Goal: Information Seeking & Learning: Check status

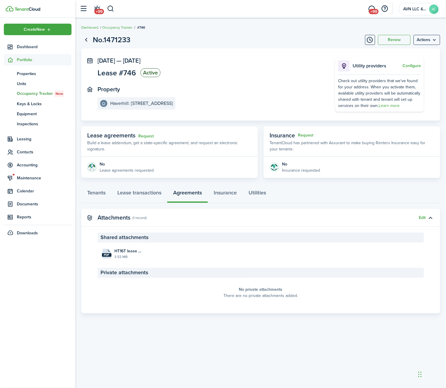
click at [255, 112] on panel-main-wrapper "[DATE] — [DATE] Lease #746 Active Property Haverhill: [STREET_ADDRESS] Utility …" at bounding box center [260, 84] width 326 height 54
click at [103, 203] on link "Tenants" at bounding box center [96, 194] width 30 height 18
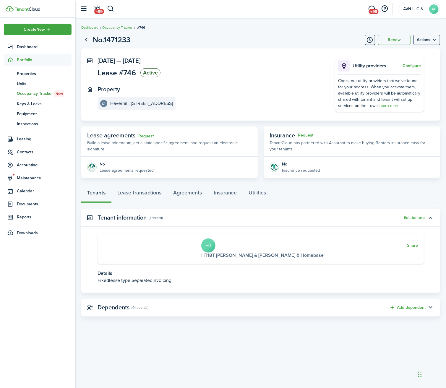
click at [201, 258] on link "HT18T [PERSON_NAME] & [PERSON_NAME] & Homebase" at bounding box center [262, 255] width 122 height 7
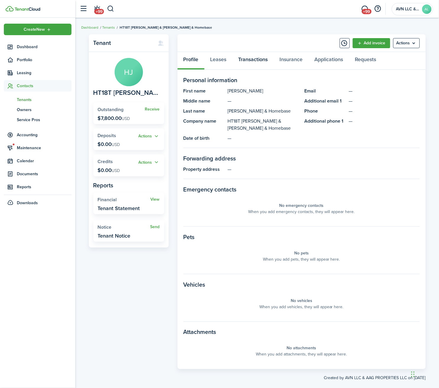
click at [253, 62] on link "Transactions" at bounding box center [252, 61] width 41 height 18
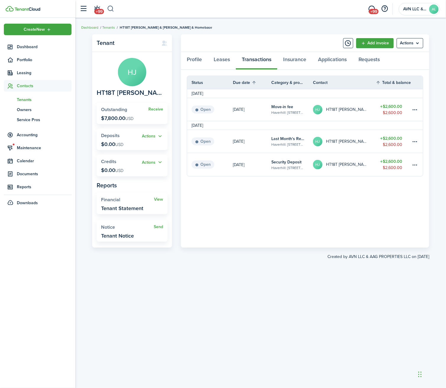
click at [109, 6] on button "button" at bounding box center [110, 9] width 7 height 10
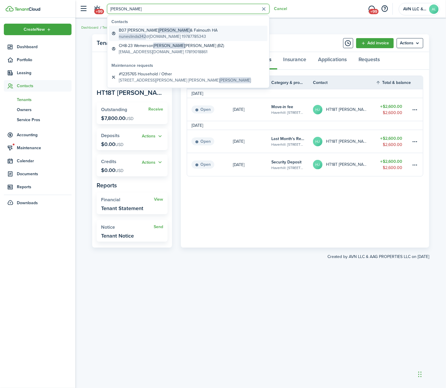
type input "[PERSON_NAME]"
click at [173, 33] on global-search-item-title "B07 [PERSON_NAME] & Falmouth HA" at bounding box center [168, 30] width 99 height 6
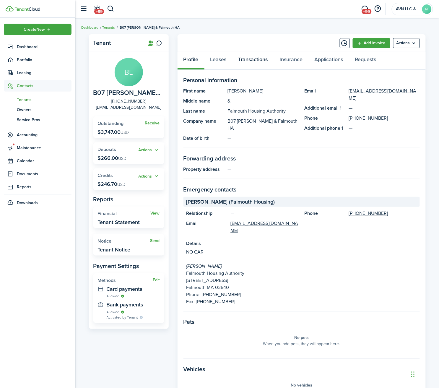
click at [259, 61] on link "Transactions" at bounding box center [252, 61] width 41 height 18
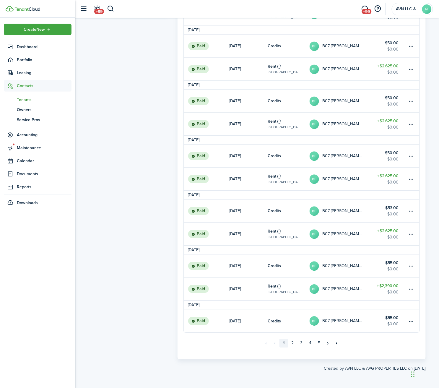
scroll to position [315, 0]
click at [309, 344] on link "4" at bounding box center [310, 343] width 9 height 9
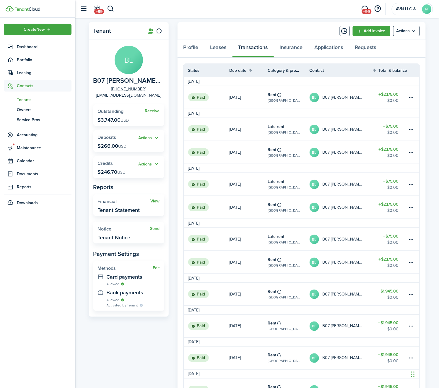
scroll to position [10, 0]
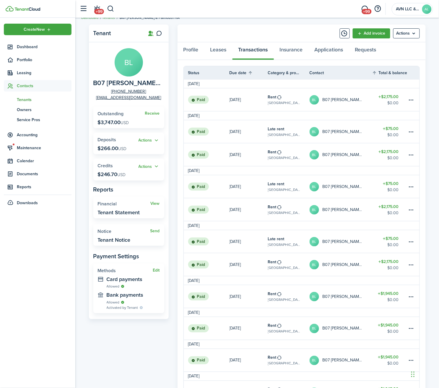
click at [346, 160] on table-profile-info "BL B07 [PERSON_NAME] & Falmouth HA" at bounding box center [337, 154] width 54 height 9
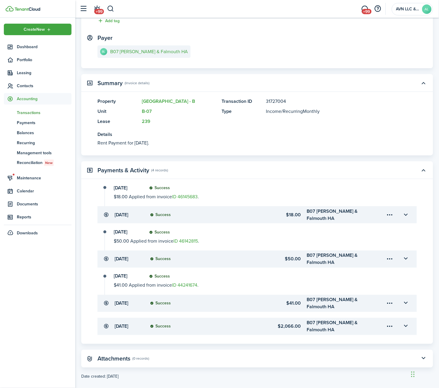
scroll to position [83, 0]
click at [406, 305] on button "button" at bounding box center [406, 303] width 10 height 10
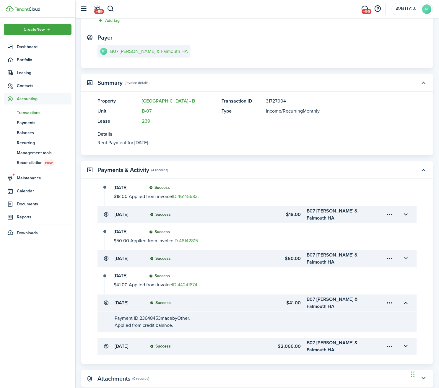
click at [402, 259] on button "button" at bounding box center [406, 259] width 10 height 10
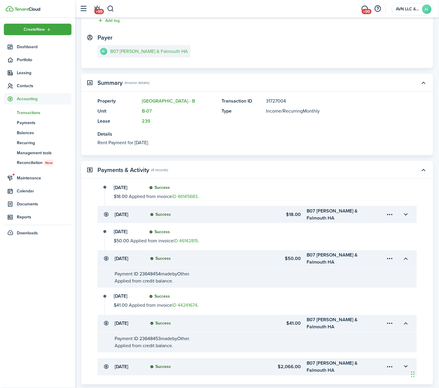
click at [401, 216] on accordion-header "[DATE] Success $18.00 B07 [PERSON_NAME] & Falmouth HA" at bounding box center [256, 214] width 319 height 17
click at [403, 217] on button "button" at bounding box center [406, 214] width 10 height 10
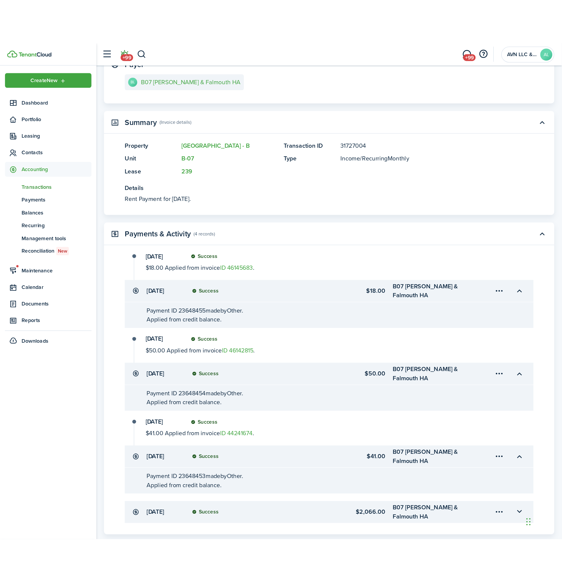
scroll to position [0, 0]
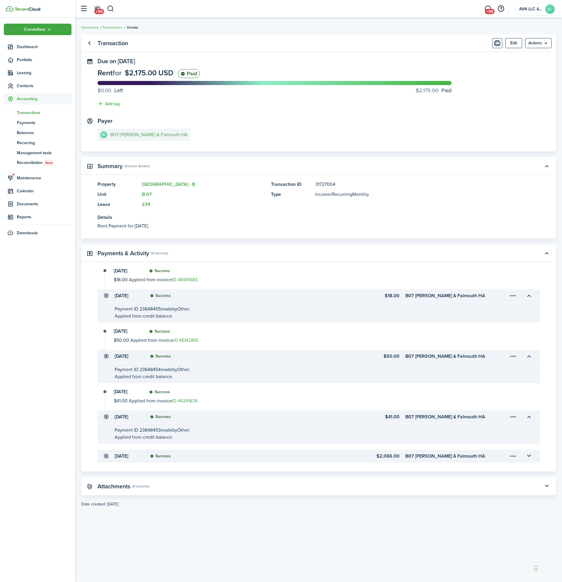
click at [148, 136] on e-details-info-title "B07 [PERSON_NAME] & Falmouth HA" at bounding box center [149, 134] width 78 height 5
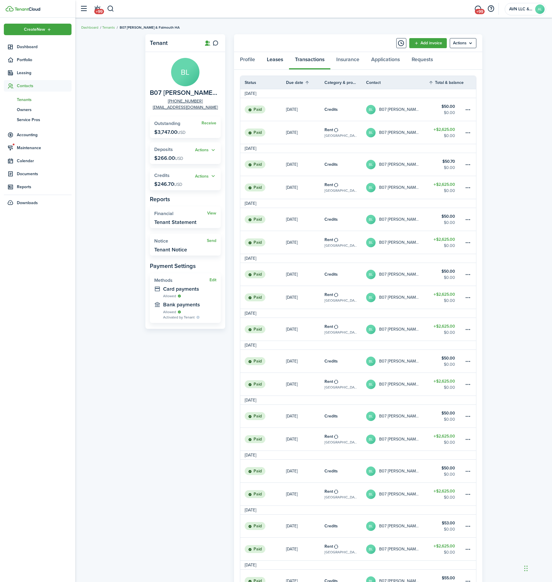
click at [278, 62] on link "Leases" at bounding box center [275, 61] width 28 height 18
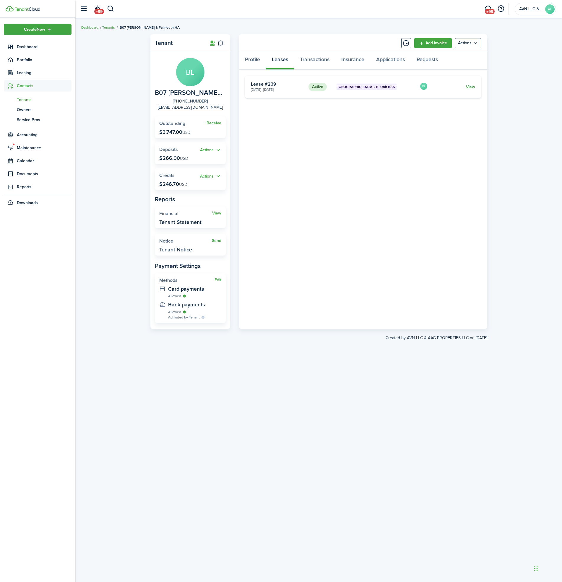
click at [445, 90] on link "View" at bounding box center [470, 87] width 9 height 6
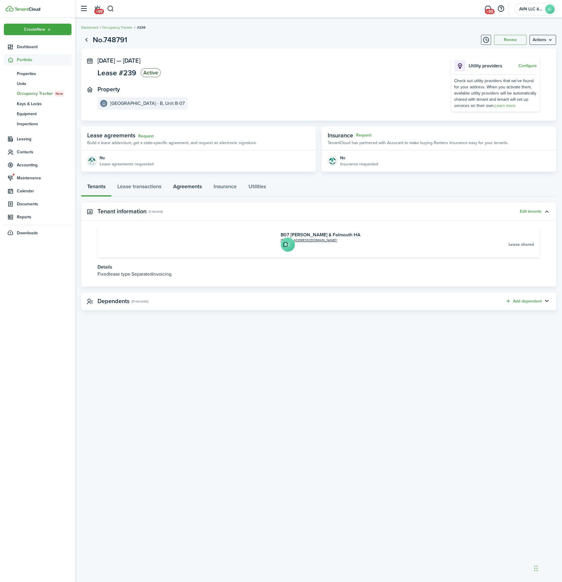
click at [186, 197] on link "Agreements" at bounding box center [187, 188] width 40 height 18
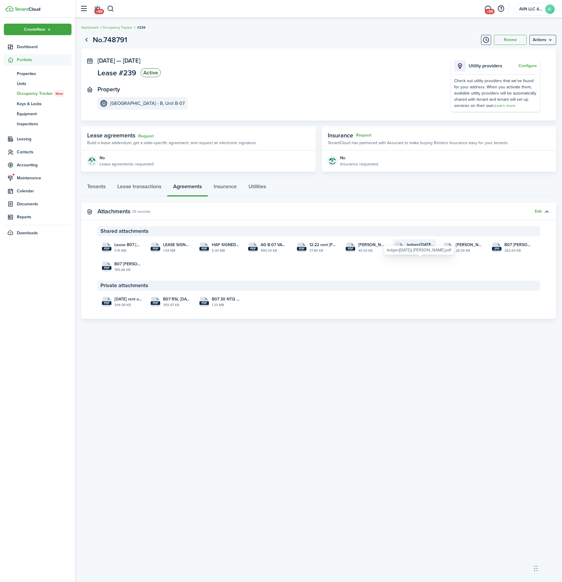
click at [412, 256] on file "pdf ledger([DATE]) [PERSON_NAME].pdf 559.68 KB" at bounding box center [414, 247] width 43 height 16
